Goal: Task Accomplishment & Management: Manage account settings

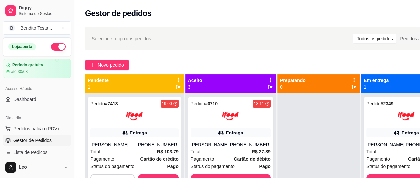
click at [249, 45] on div "Selecione o tipo dos pedidos Todos os pedidos Pedidos agendados" at bounding box center [268, 39] width 367 height 24
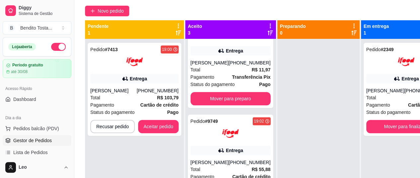
scroll to position [19, 0]
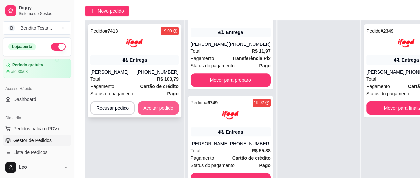
click at [158, 106] on button "Aceitar pedido" at bounding box center [158, 107] width 40 height 13
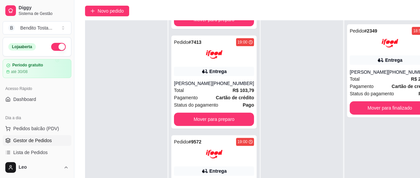
scroll to position [0, 0]
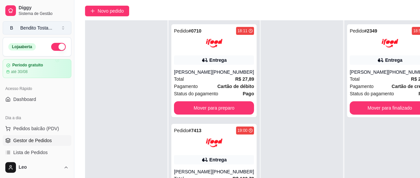
click at [35, 26] on div "Bendito Tosta ..." at bounding box center [36, 28] width 32 height 7
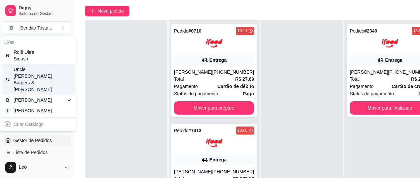
click at [42, 72] on div "Uncle [PERSON_NAME] Burgers & [PERSON_NAME]" at bounding box center [29, 79] width 30 height 27
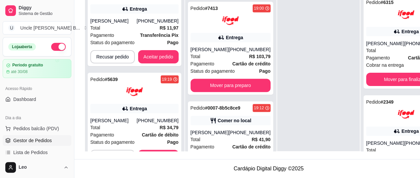
scroll to position [320, 0]
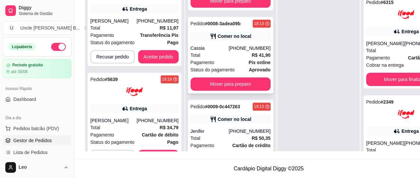
click at [221, 59] on div "Total R$ 41,90" at bounding box center [230, 54] width 80 height 7
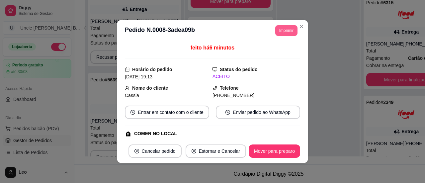
click at [282, 29] on button "Imprimir" at bounding box center [286, 30] width 22 height 11
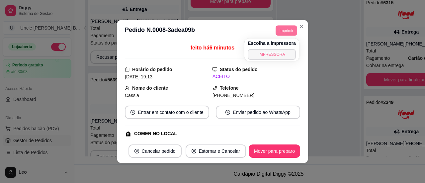
click at [272, 52] on button "IMPRESSORA" at bounding box center [272, 54] width 48 height 11
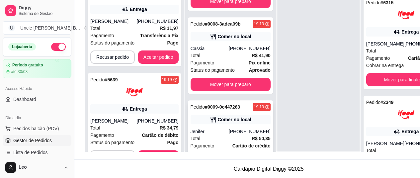
click at [222, 111] on div "Pedido # 0009-0c447263" at bounding box center [215, 107] width 50 height 8
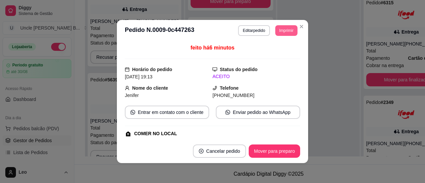
click at [281, 31] on button "Imprimir" at bounding box center [286, 30] width 22 height 11
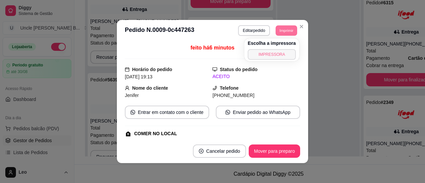
click at [270, 55] on button "IMPRESSORA" at bounding box center [272, 54] width 48 height 11
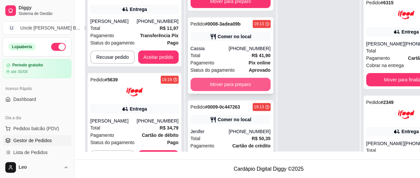
click at [236, 91] on button "Mover para preparo" at bounding box center [230, 84] width 80 height 13
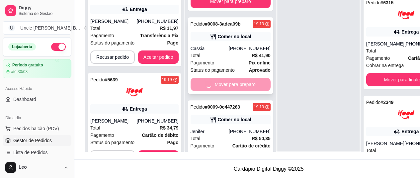
scroll to position [264, 0]
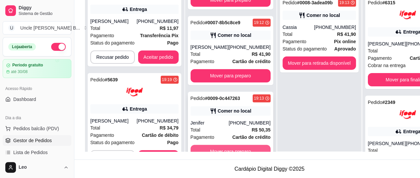
click at [231, 152] on button "Mover para preparo" at bounding box center [230, 151] width 80 height 13
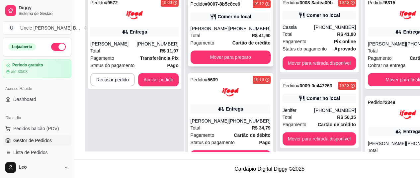
click at [231, 100] on img at bounding box center [230, 92] width 17 height 17
click at [220, 8] on div "Pedido # 0007-8b5c8ce9" at bounding box center [215, 4] width 50 height 8
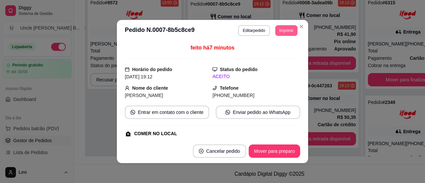
click at [288, 31] on button "Imprimir" at bounding box center [286, 30] width 22 height 11
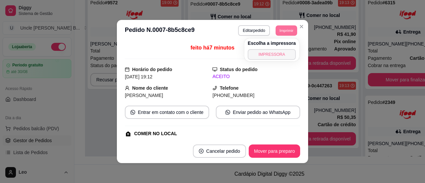
click at [275, 55] on button "IMPRESSORA" at bounding box center [272, 54] width 48 height 11
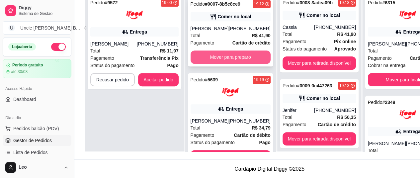
click at [226, 64] on button "Mover para preparo" at bounding box center [230, 56] width 80 height 13
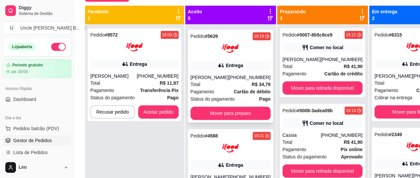
click at [201, 57] on div at bounding box center [230, 48] width 80 height 17
click at [309, 58] on div "[PERSON_NAME]" at bounding box center [301, 59] width 38 height 7
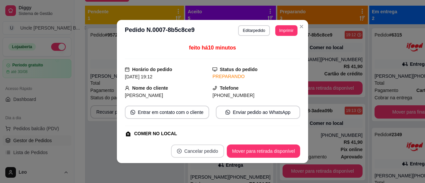
click at [196, 152] on button "Cancelar pedido" at bounding box center [197, 150] width 53 height 13
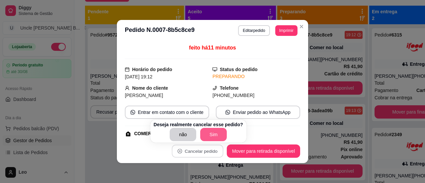
click at [207, 136] on button "Sim" at bounding box center [213, 134] width 27 height 13
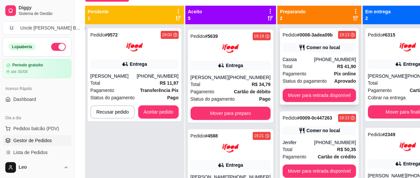
click at [305, 63] on div "Total R$ 41,90" at bounding box center [318, 66] width 73 height 7
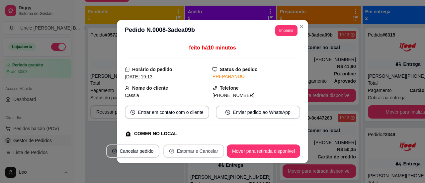
click at [183, 149] on button "Estornar e Cancelar" at bounding box center [193, 150] width 61 height 13
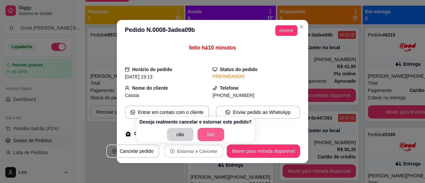
click at [206, 135] on button "Sim" at bounding box center [210, 134] width 27 height 13
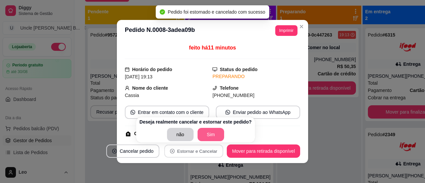
click at [205, 136] on button "Sim" at bounding box center [210, 134] width 27 height 13
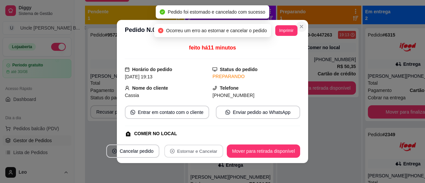
click at [299, 27] on icon "Close" at bounding box center [301, 26] width 5 height 5
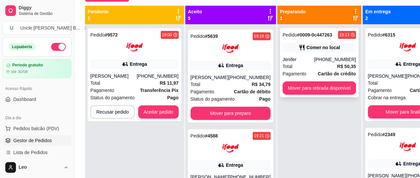
click at [296, 51] on div "Comer no local" at bounding box center [318, 47] width 73 height 9
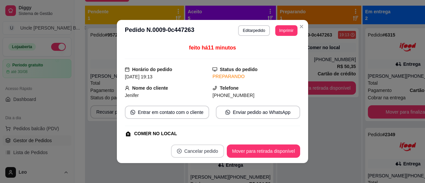
click at [189, 150] on button "Cancelar pedido" at bounding box center [197, 150] width 53 height 13
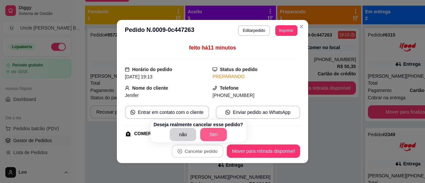
click at [207, 133] on button "Sim" at bounding box center [213, 134] width 27 height 13
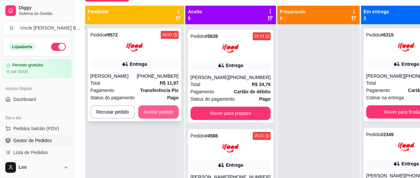
click at [153, 109] on button "Aceitar pedido" at bounding box center [158, 111] width 40 height 13
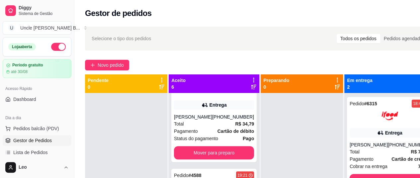
scroll to position [29, 0]
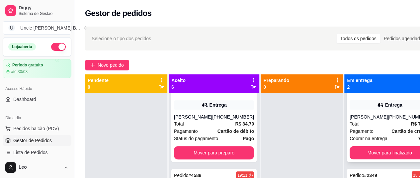
click at [388, 120] on div "[PHONE_NUMBER]" at bounding box center [409, 116] width 42 height 7
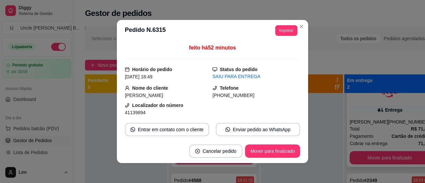
click at [299, 25] on div "Selecione o tipo dos pedidos Todos os pedidos Pedidos agendados Novo pedido Pen…" at bounding box center [260, 144] width 372 height 243
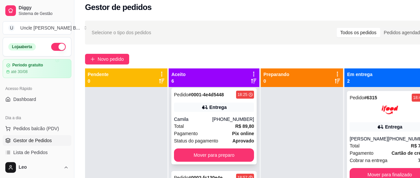
scroll to position [1, 0]
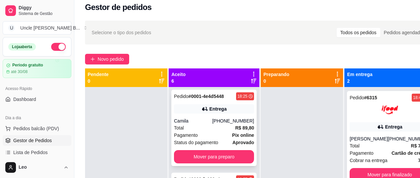
click at [198, 131] on div "Total R$ 89,80" at bounding box center [214, 127] width 80 height 7
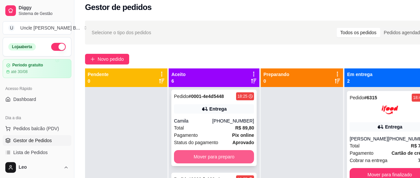
click at [209, 163] on button "Mover para preparo" at bounding box center [214, 156] width 80 height 13
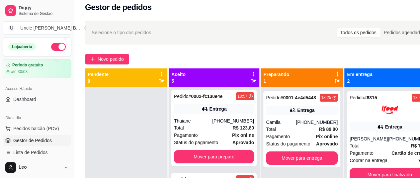
scroll to position [0, 0]
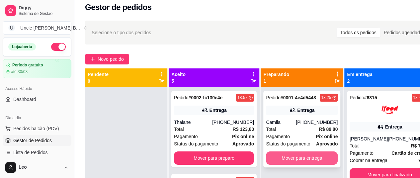
click at [288, 156] on button "Mover para entrega" at bounding box center [302, 157] width 72 height 13
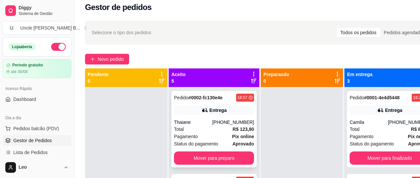
click at [189, 116] on div "Pedido # 0002-fc130e4e 18:57 Entrega Thaiane [PHONE_NUMBER] Total R$ 123,80 Pag…" at bounding box center [213, 129] width 85 height 76
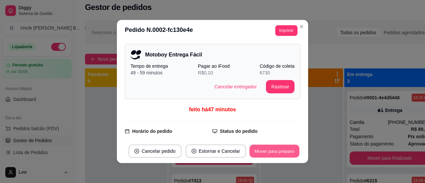
click at [274, 151] on button "Mover para preparo" at bounding box center [274, 151] width 50 height 13
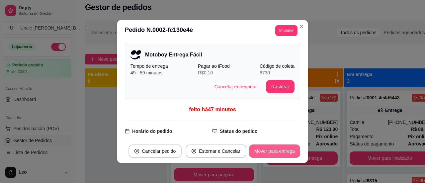
click at [275, 151] on button "Mover para entrega" at bounding box center [274, 150] width 51 height 13
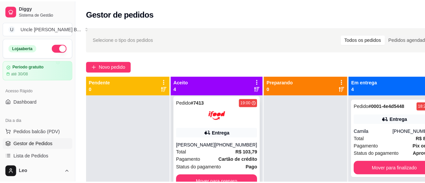
scroll to position [5, 0]
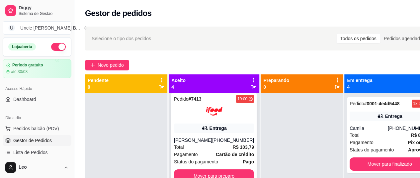
click at [187, 126] on div "Entrega" at bounding box center [214, 127] width 80 height 9
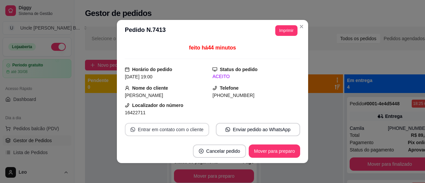
click at [265, 153] on button "Mover para preparo" at bounding box center [274, 150] width 51 height 13
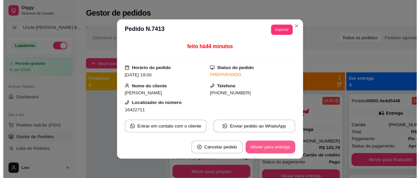
scroll to position [0, 0]
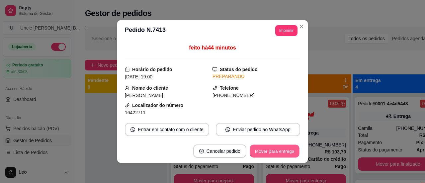
click at [261, 153] on button "Mover para entrega" at bounding box center [275, 151] width 50 height 13
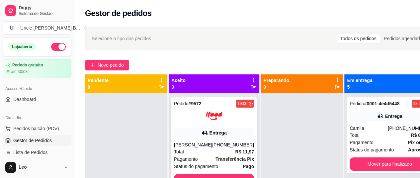
click at [186, 121] on div at bounding box center [214, 115] width 80 height 17
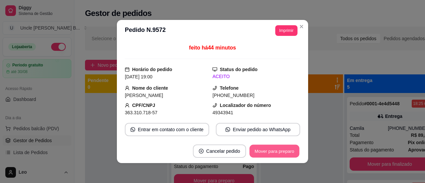
click at [274, 152] on button "Mover para preparo" at bounding box center [274, 151] width 50 height 13
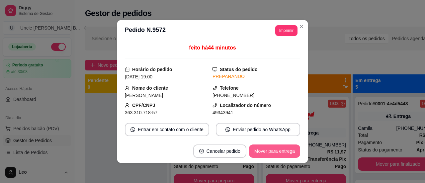
click at [277, 152] on button "Mover para entrega" at bounding box center [274, 150] width 51 height 13
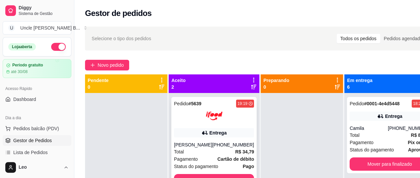
click at [188, 119] on div at bounding box center [214, 115] width 80 height 17
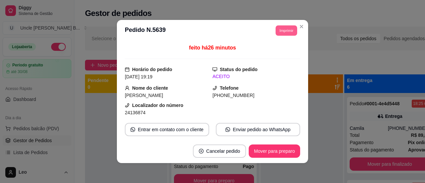
click at [281, 32] on button "Imprimir" at bounding box center [286, 30] width 22 height 10
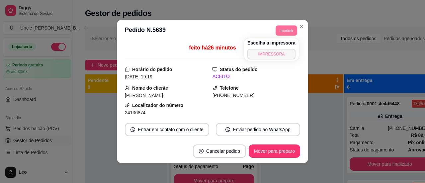
click at [265, 56] on button "IMPRESSORA" at bounding box center [271, 54] width 48 height 11
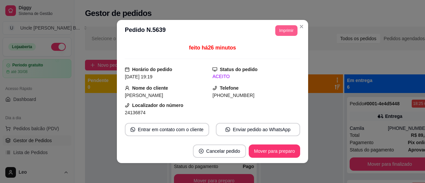
click at [281, 32] on button "Imprimir" at bounding box center [286, 30] width 22 height 11
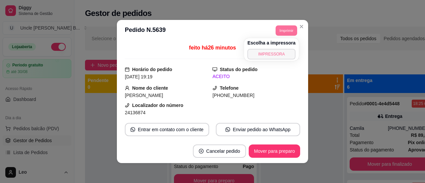
click at [268, 58] on button "IMPRESSORA" at bounding box center [271, 54] width 48 height 11
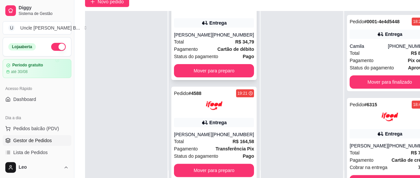
scroll to position [65, 0]
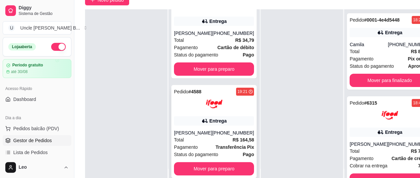
click at [189, 106] on div at bounding box center [214, 104] width 80 height 17
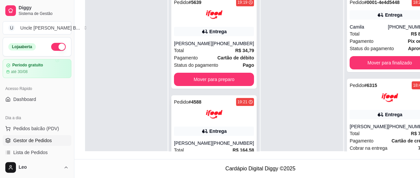
scroll to position [0, 0]
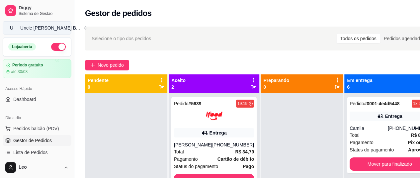
click at [39, 29] on div "Uncle [PERSON_NAME] B ..." at bounding box center [50, 28] width 60 height 7
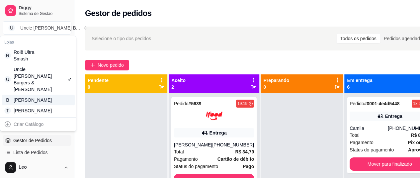
click at [34, 97] on div "[PERSON_NAME]" at bounding box center [29, 100] width 30 height 7
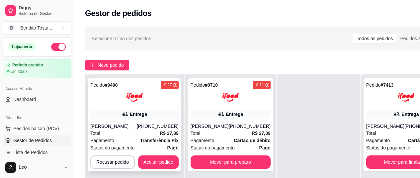
scroll to position [24, 0]
click at [153, 161] on button "Aceitar pedido" at bounding box center [158, 162] width 39 height 13
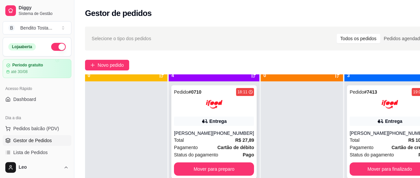
scroll to position [11, 0]
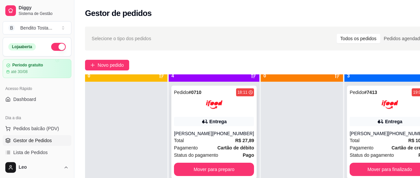
drag, startPoint x: 207, startPoint y: 128, endPoint x: 190, endPoint y: 104, distance: 29.1
click at [190, 104] on div at bounding box center [214, 104] width 80 height 17
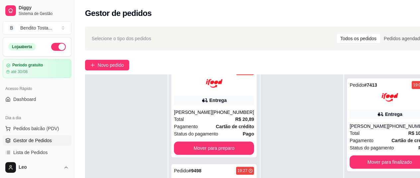
scroll to position [212, 0]
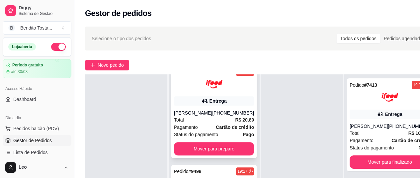
click at [191, 92] on div at bounding box center [214, 84] width 80 height 17
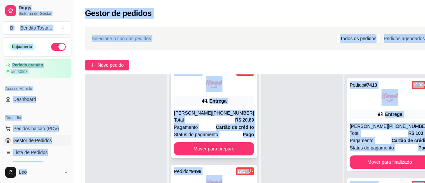
click at [191, 107] on div "Localizador do número 79643810" at bounding box center [168, 109] width 90 height 15
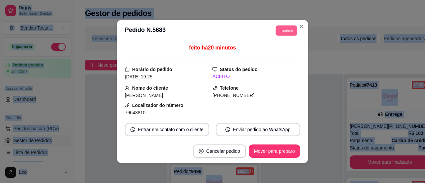
click at [281, 34] on button "Imprimir" at bounding box center [286, 30] width 22 height 10
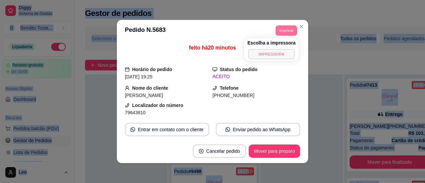
click at [267, 54] on button "IMPRESSORA" at bounding box center [271, 54] width 46 height 10
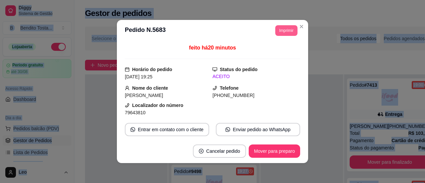
click at [280, 32] on button "Imprimir" at bounding box center [286, 30] width 22 height 11
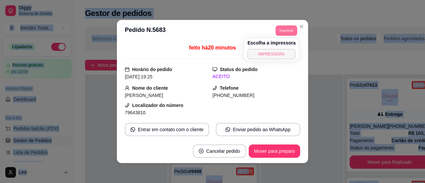
click at [269, 53] on button "IMPRESSORA" at bounding box center [271, 54] width 48 height 11
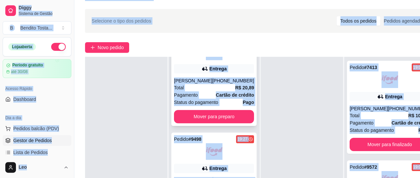
scroll to position [18, 0]
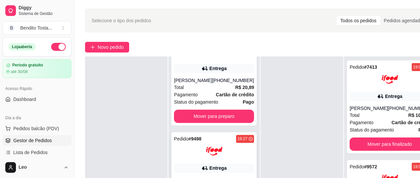
click at [187, 152] on div at bounding box center [214, 151] width 80 height 17
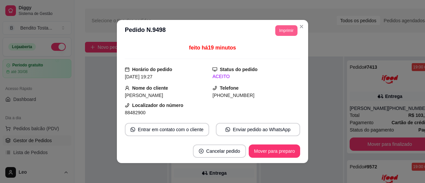
click at [285, 32] on button "Imprimir" at bounding box center [286, 30] width 22 height 11
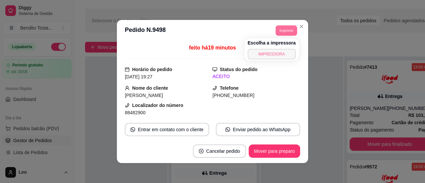
click at [262, 53] on button "IMPRESSORA" at bounding box center [272, 54] width 48 height 11
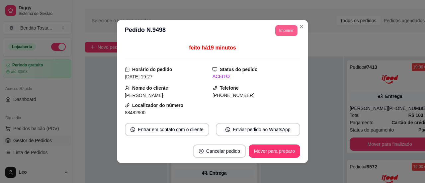
click at [286, 31] on button "Imprimir" at bounding box center [286, 30] width 22 height 11
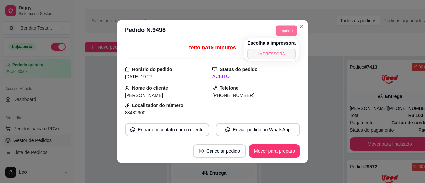
click at [267, 59] on button "IMPRESSORA" at bounding box center [271, 54] width 48 height 11
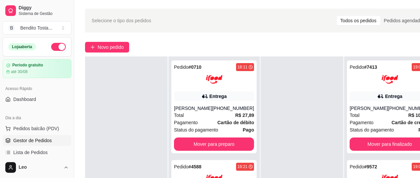
scroll to position [0, 0]
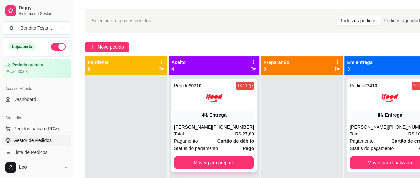
click at [182, 95] on div at bounding box center [214, 98] width 80 height 17
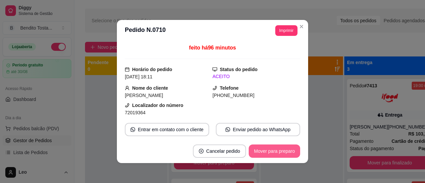
click at [272, 154] on button "Mover para preparo" at bounding box center [274, 150] width 51 height 13
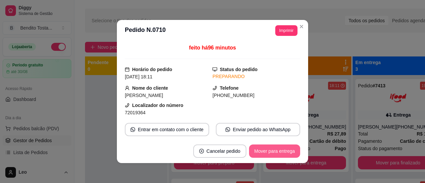
click at [278, 152] on button "Mover para entrega" at bounding box center [274, 150] width 51 height 13
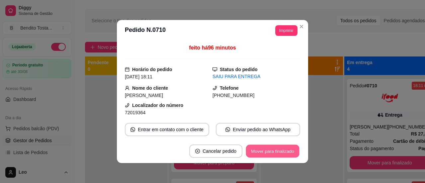
click at [278, 152] on button "Mover para finalizado" at bounding box center [272, 151] width 53 height 13
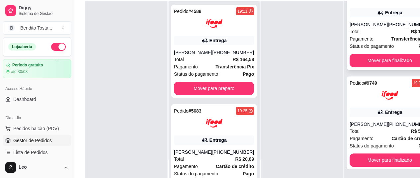
scroll to position [85, 0]
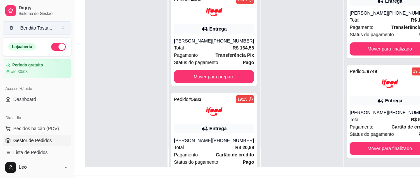
click at [39, 30] on div "Bendito Tosta ..." at bounding box center [36, 28] width 32 height 7
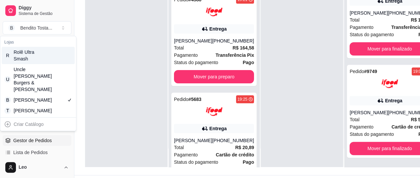
click at [52, 56] on div "R Rolê Ultra Smash" at bounding box center [38, 55] width 73 height 17
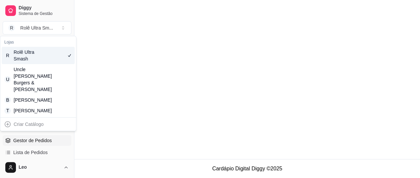
scroll to position [0, 0]
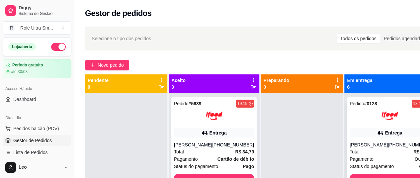
click at [358, 114] on div at bounding box center [389, 115] width 80 height 17
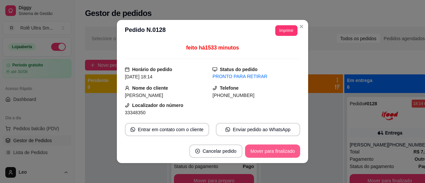
click at [273, 152] on button "Mover para finalizado" at bounding box center [272, 150] width 55 height 13
click at [275, 150] on button "Mover para finalizado" at bounding box center [272, 150] width 55 height 13
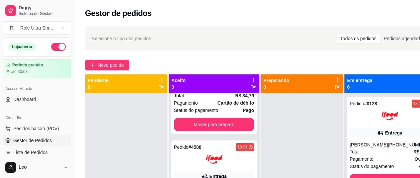
scroll to position [53, 0]
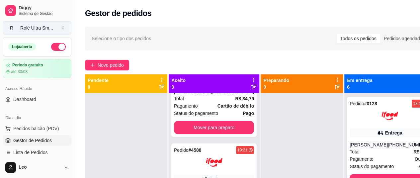
click at [49, 29] on div "Rolê Ultra Sm ..." at bounding box center [36, 28] width 33 height 7
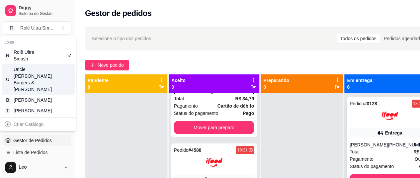
click at [349, 118] on div at bounding box center [389, 115] width 80 height 17
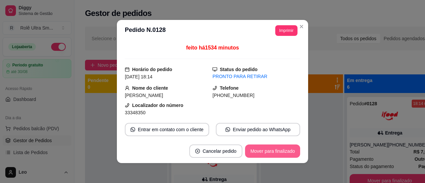
click at [264, 152] on button "Mover para finalizado" at bounding box center [272, 150] width 55 height 13
click at [300, 20] on header "**********" at bounding box center [212, 30] width 191 height 21
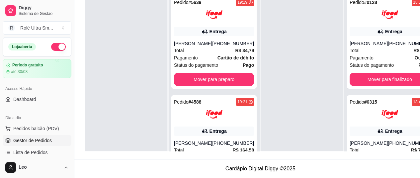
scroll to position [0, 0]
